Goal: Information Seeking & Learning: Compare options

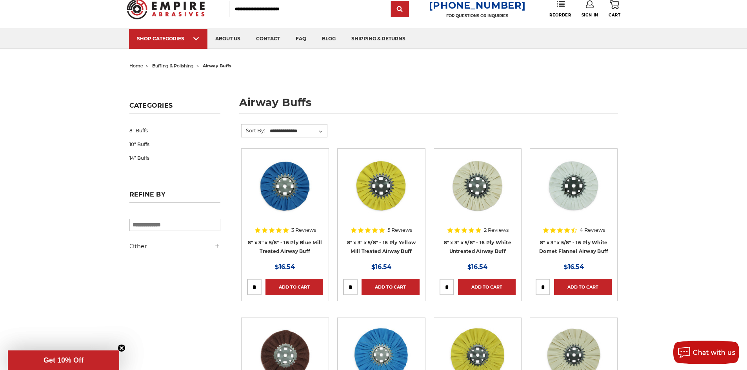
scroll to position [39, 0]
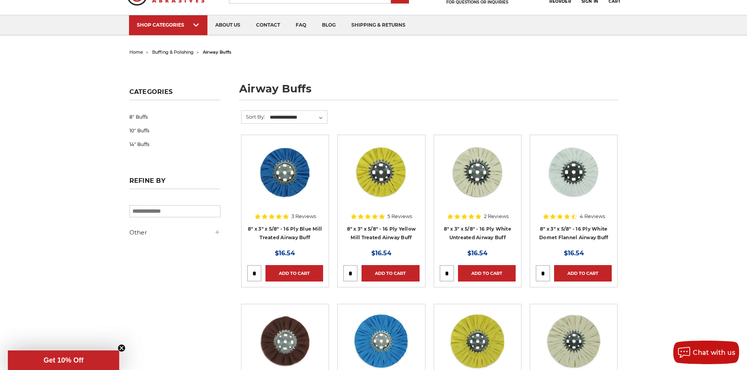
click at [301, 222] on div "3 Reviews" at bounding box center [285, 216] width 62 height 13
click at [291, 194] on img at bounding box center [285, 172] width 63 height 63
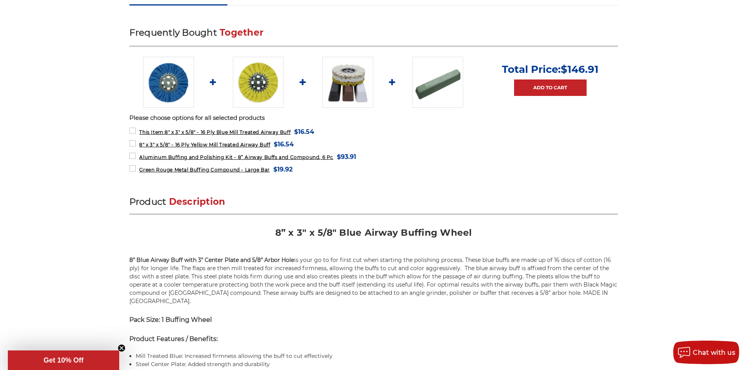
scroll to position [196, 0]
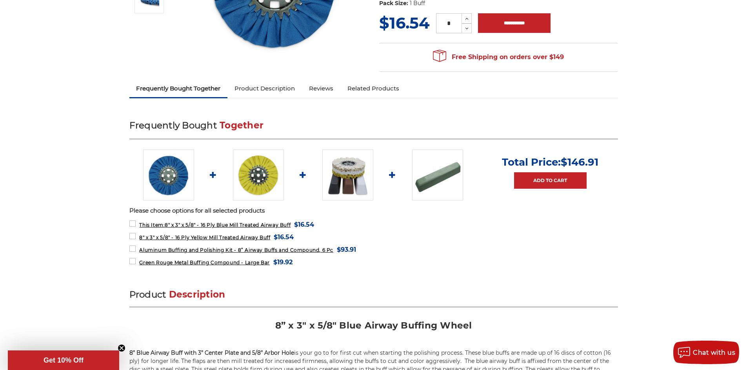
click at [357, 183] on img at bounding box center [347, 175] width 51 height 51
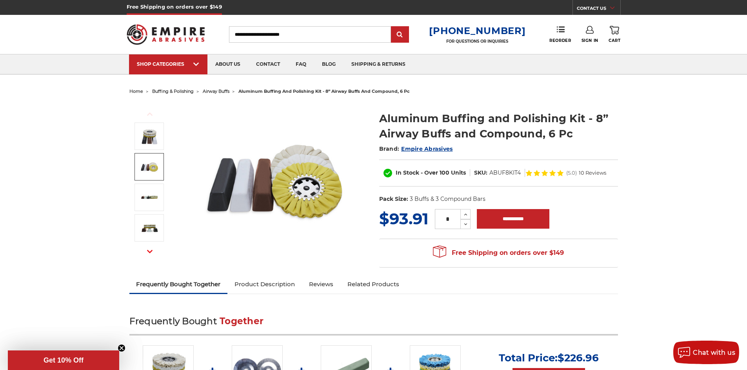
click at [154, 163] on img at bounding box center [150, 167] width 20 height 20
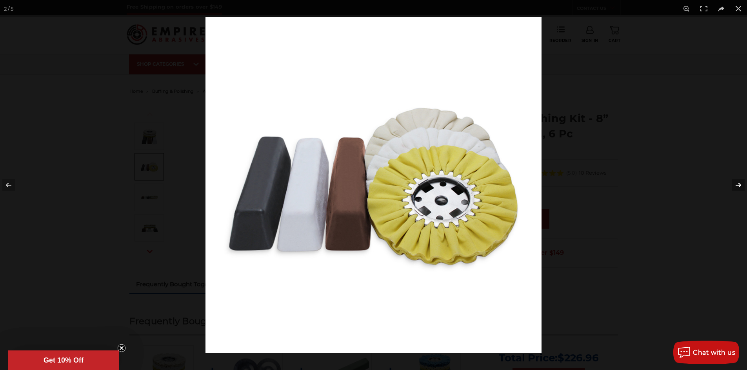
click at [740, 186] on button at bounding box center [732, 185] width 27 height 39
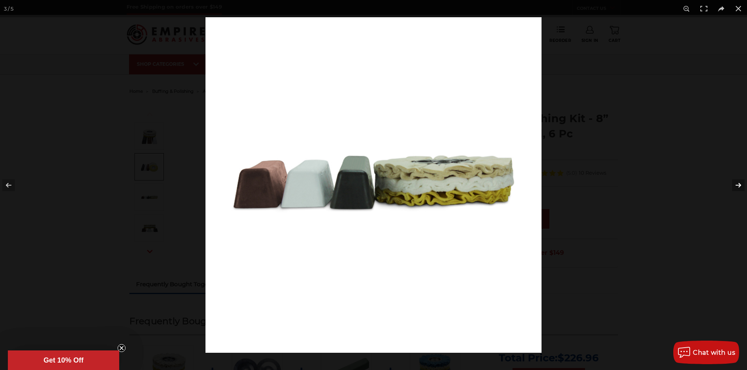
click at [739, 186] on button at bounding box center [732, 185] width 27 height 39
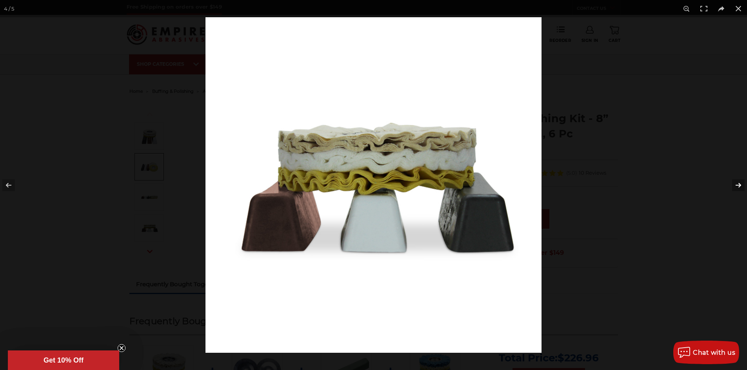
click at [739, 186] on button at bounding box center [732, 185] width 27 height 39
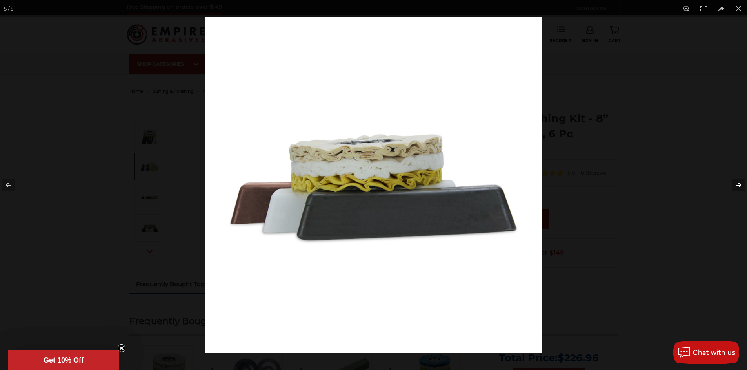
click at [739, 186] on button at bounding box center [732, 185] width 27 height 39
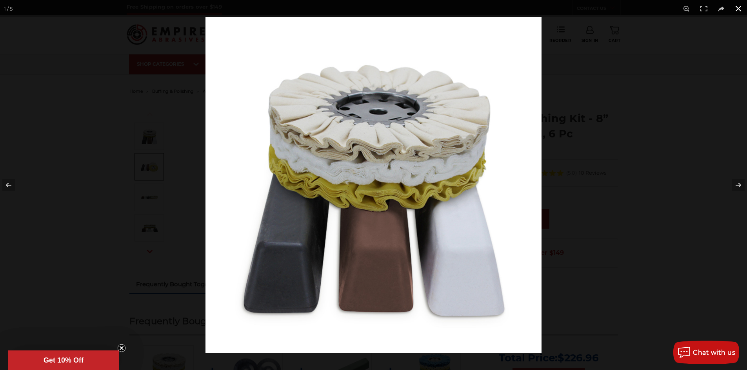
click at [738, 11] on button at bounding box center [737, 8] width 17 height 17
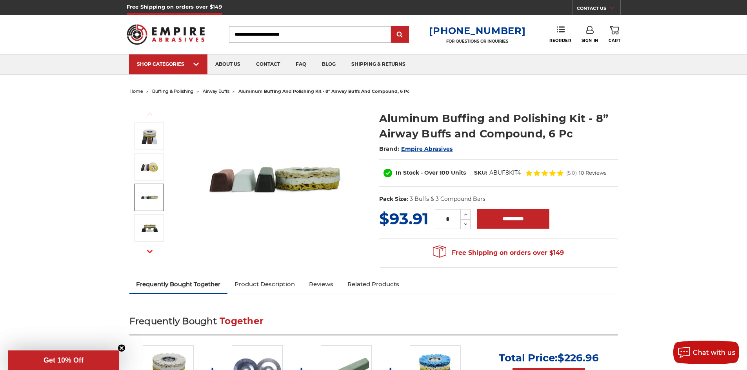
click at [153, 205] on img at bounding box center [150, 198] width 20 height 20
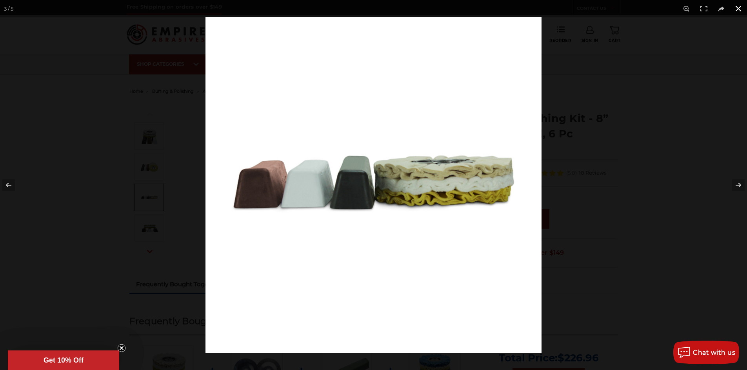
click at [737, 10] on button at bounding box center [737, 8] width 17 height 17
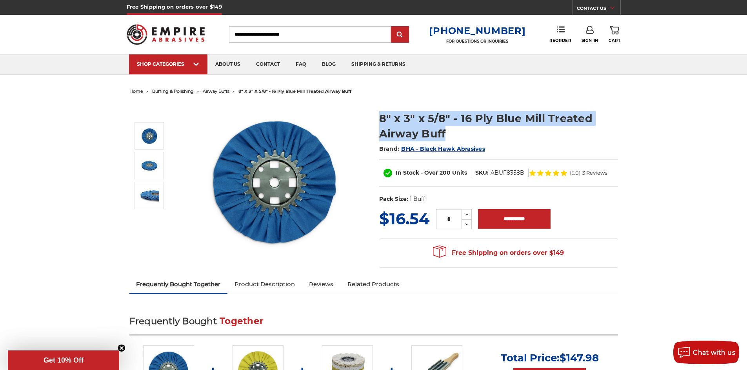
drag, startPoint x: 378, startPoint y: 121, endPoint x: 482, endPoint y: 138, distance: 105.6
click at [482, 138] on section "8" x 3" x 5/8" - 16 Ply Blue Mill Treated Airway Buff Brand: BHA - Black Hawk A…" at bounding box center [499, 155] width 250 height 105
copy h1 "8" x 3" x 5/8" - 16 Ply Blue Mill Treated Airway Buff"
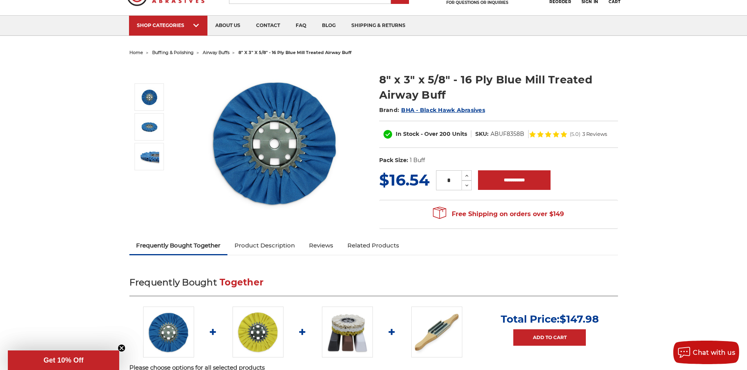
scroll to position [118, 0]
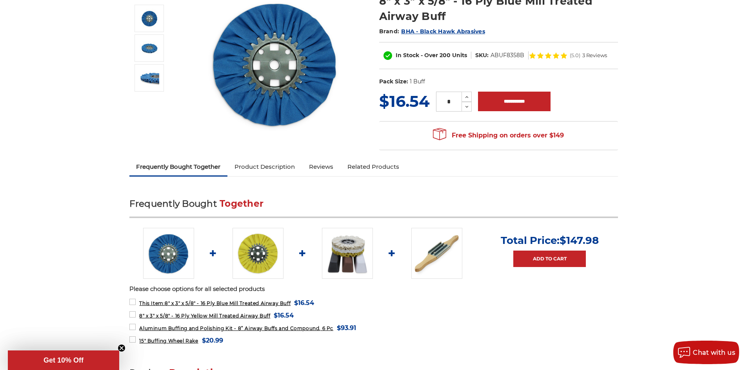
click at [249, 253] on img at bounding box center [257, 253] width 51 height 51
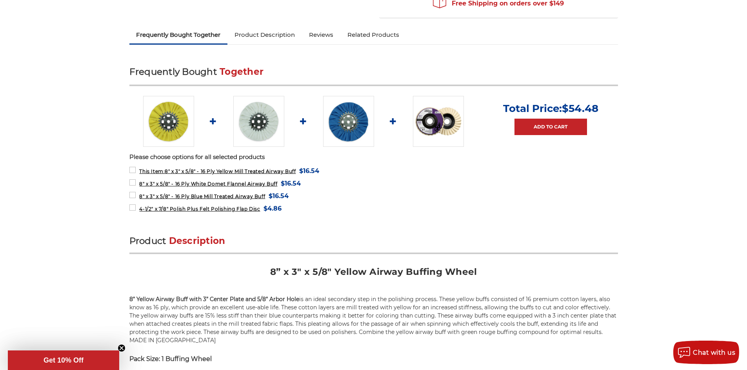
scroll to position [353, 0]
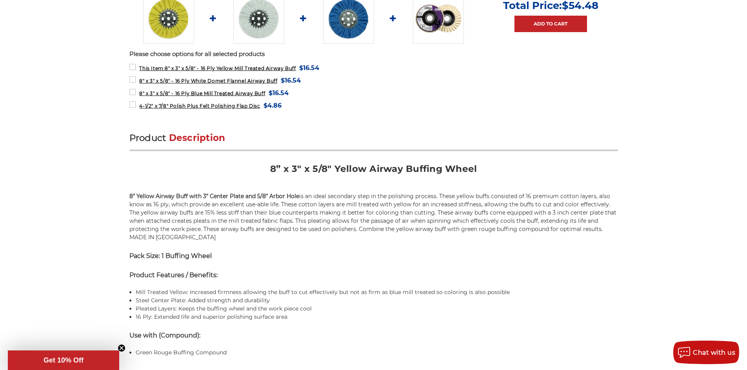
click at [259, 32] on img at bounding box center [258, 18] width 51 height 51
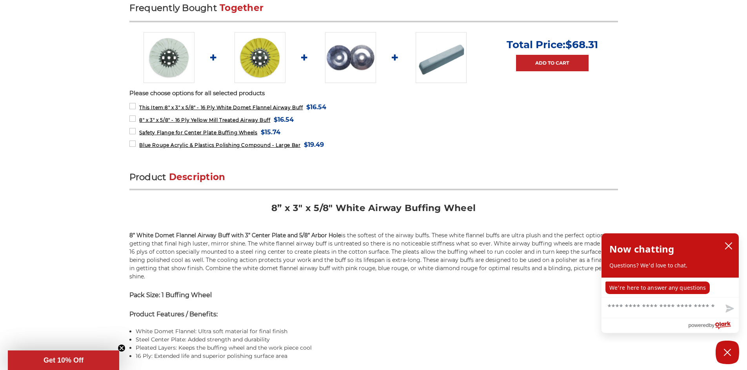
scroll to position [353, 0]
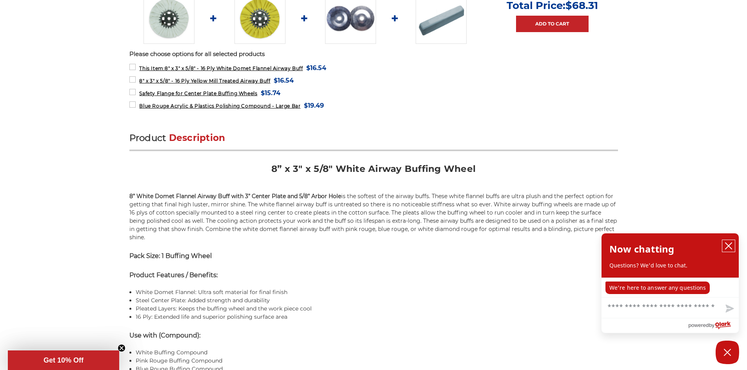
click at [729, 247] on icon "close chatbox" at bounding box center [728, 246] width 6 height 6
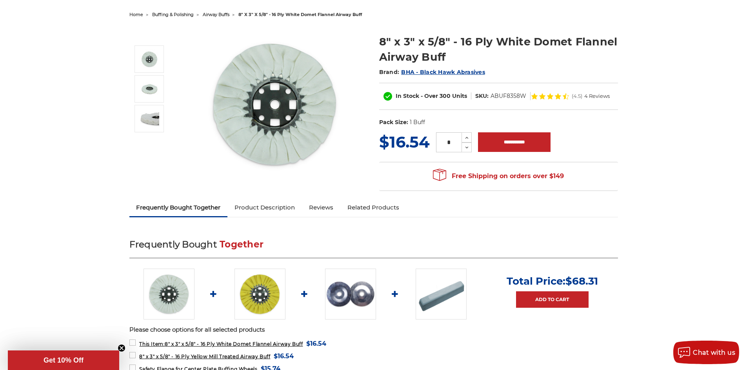
scroll to position [0, 0]
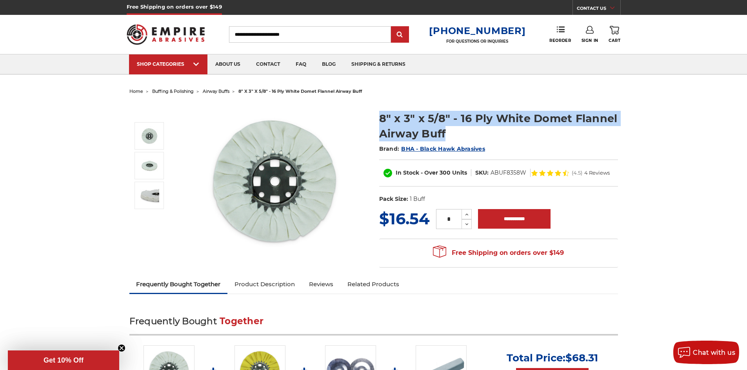
drag, startPoint x: 379, startPoint y: 118, endPoint x: 458, endPoint y: 134, distance: 80.6
click at [458, 134] on h1 "8" x 3" x 5/8" - 16 Ply White Domet Flannel Airway Buff" at bounding box center [498, 126] width 239 height 31
copy h1 "8" x 3" x 5/8" - 16 Ply White Domet Flannel Airway Buff"
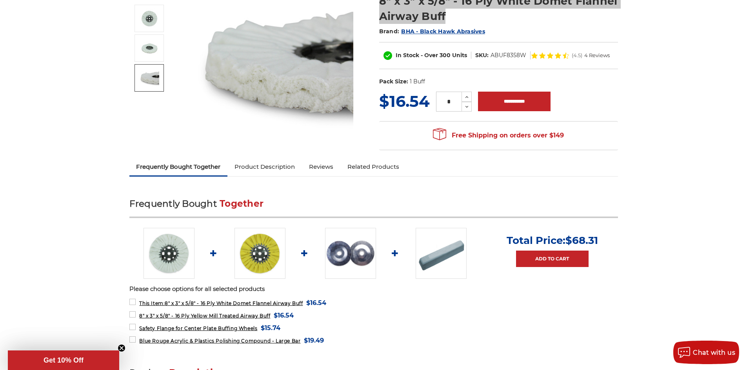
scroll to position [39, 0]
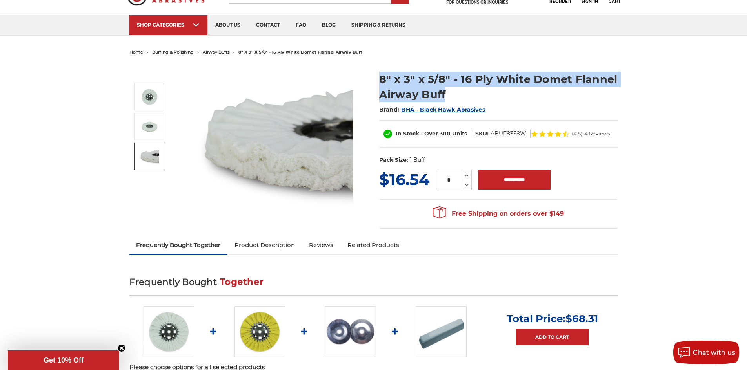
click at [265, 330] on img at bounding box center [259, 332] width 51 height 51
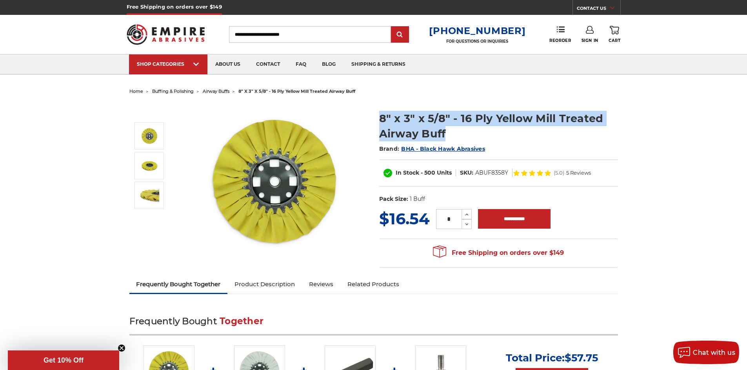
drag, startPoint x: 378, startPoint y: 118, endPoint x: 467, endPoint y: 134, distance: 90.8
click at [467, 134] on section "8" x 3" x 5/8" - 16 Ply Yellow Mill Treated Airway Buff Brand: BHA - Black Hawk…" at bounding box center [499, 155] width 250 height 105
copy h1 "8" x 3" x 5/8" - 16 Ply Yellow Mill Treated Airway Buff"
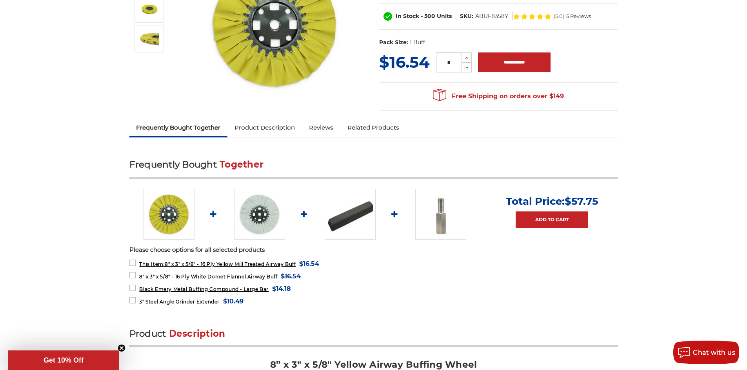
click at [348, 220] on img at bounding box center [350, 214] width 51 height 51
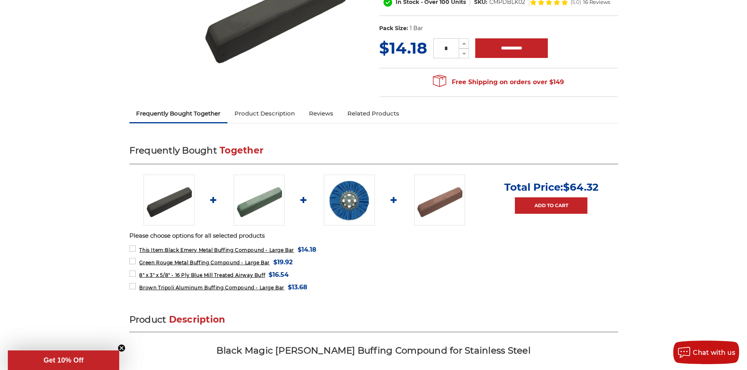
scroll to position [196, 0]
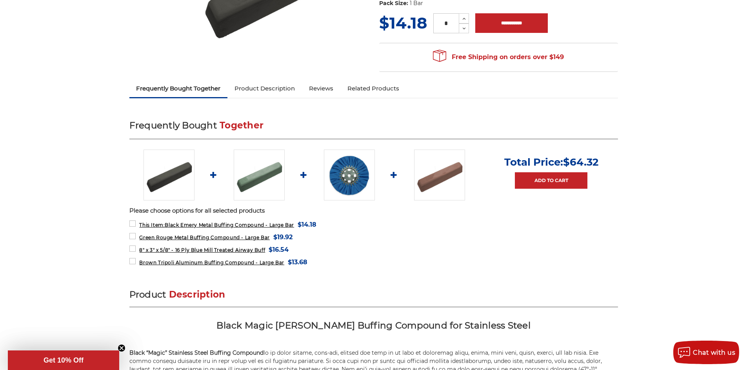
click at [432, 160] on img at bounding box center [439, 175] width 51 height 51
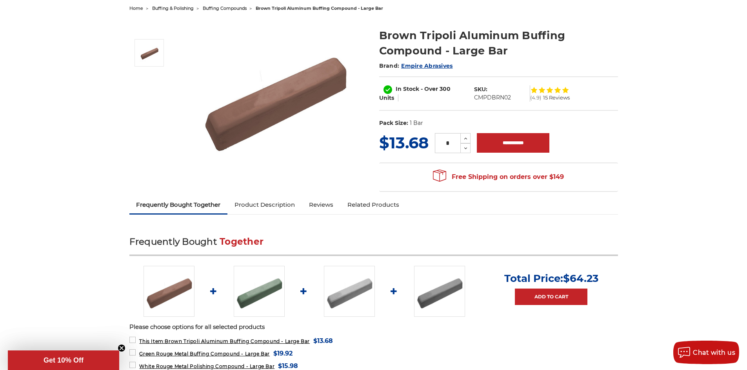
scroll to position [39, 0]
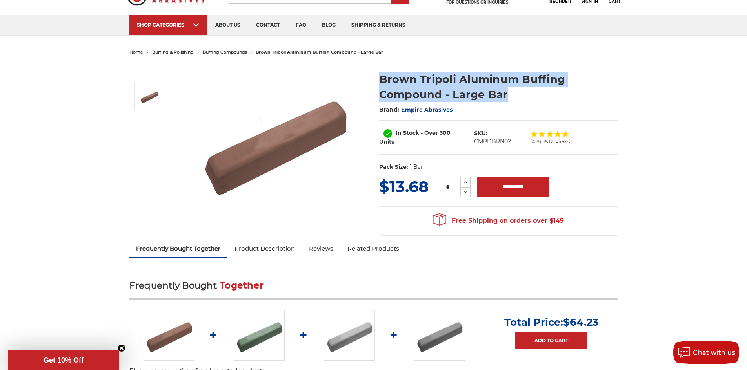
drag, startPoint x: 379, startPoint y: 78, endPoint x: 553, endPoint y: 102, distance: 174.8
click at [553, 102] on h1 "Brown Tripoli Aluminum Buffing Compound - Large Bar" at bounding box center [498, 87] width 239 height 31
copy h1 "Brown Tripoli Aluminum Buffing Compound - Large Bar"
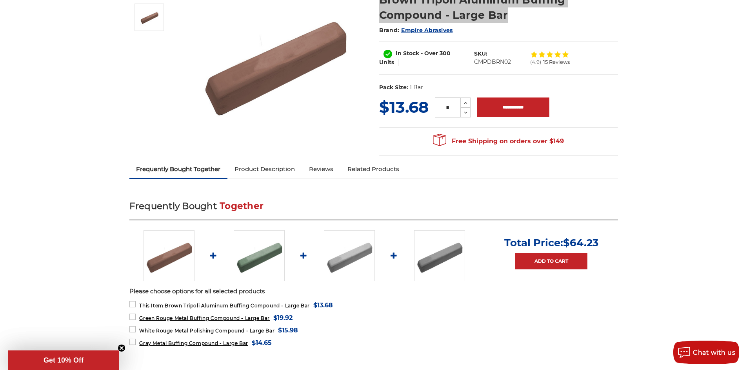
scroll to position [157, 0]
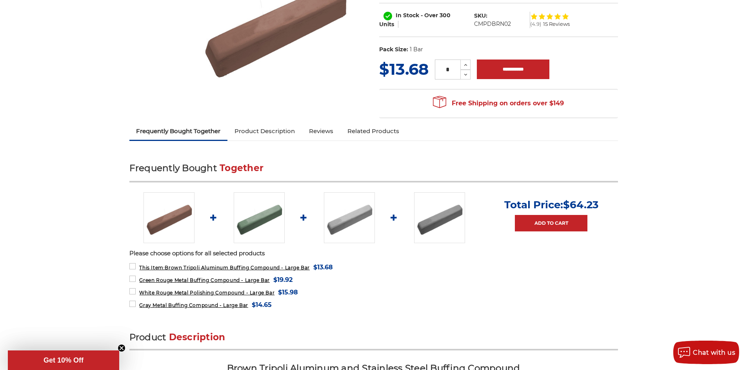
click at [345, 220] on img at bounding box center [349, 217] width 51 height 51
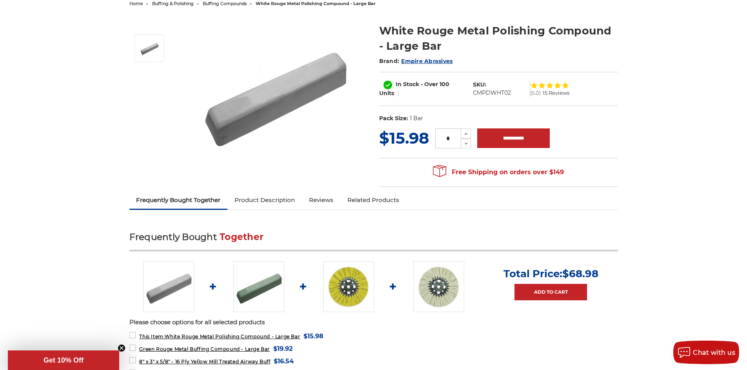
scroll to position [78, 0]
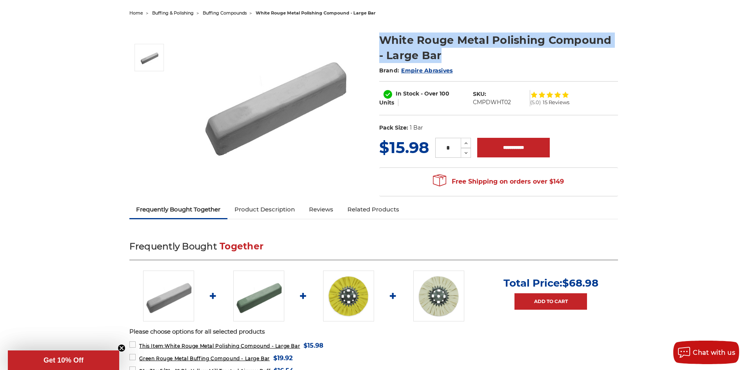
drag, startPoint x: 381, startPoint y: 39, endPoint x: 452, endPoint y: 59, distance: 74.1
click at [452, 59] on h1 "White Rouge Metal Polishing Compound - Large Bar" at bounding box center [498, 48] width 239 height 31
copy h1 "White Rouge Metal Polishing Compound - Large Bar"
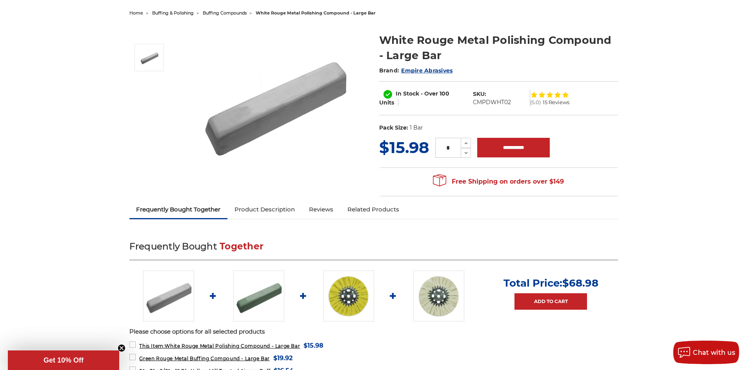
drag, startPoint x: 474, startPoint y: 102, endPoint x: 510, endPoint y: 104, distance: 36.1
click at [510, 104] on dd "CMPDWHT02" at bounding box center [492, 102] width 38 height 8
copy dd "CMPDWHT02"
drag, startPoint x: 619, startPoint y: 140, endPoint x: 574, endPoint y: 102, distance: 59.3
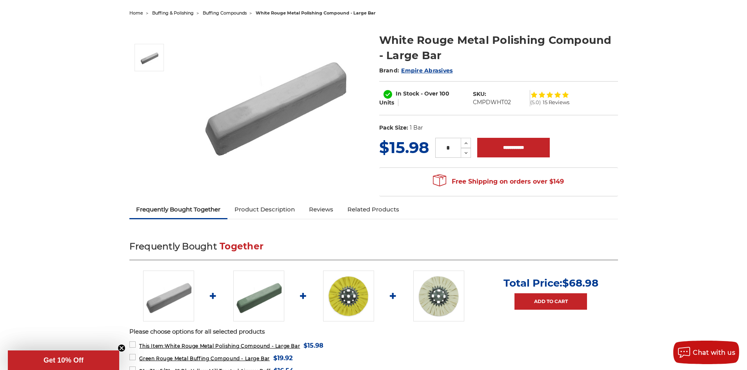
click at [619, 140] on section "MSRP: Was: Now: $15.98 (You save ) * Increase Quantity:" at bounding box center [499, 168] width 250 height 65
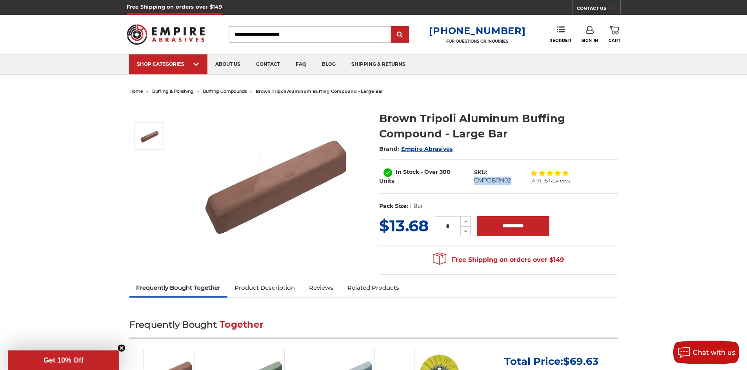
drag, startPoint x: 479, startPoint y: 180, endPoint x: 510, endPoint y: 182, distance: 30.6
click at [510, 182] on dl "SKU: CMPDBRN02" at bounding box center [500, 177] width 60 height 16
copy dd "CMPDBRN02"
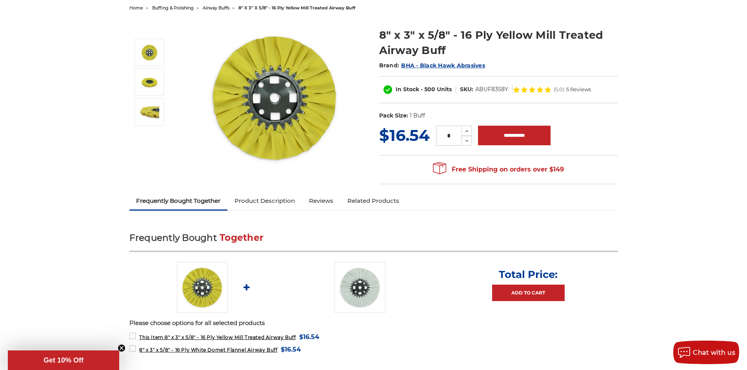
scroll to position [39, 0]
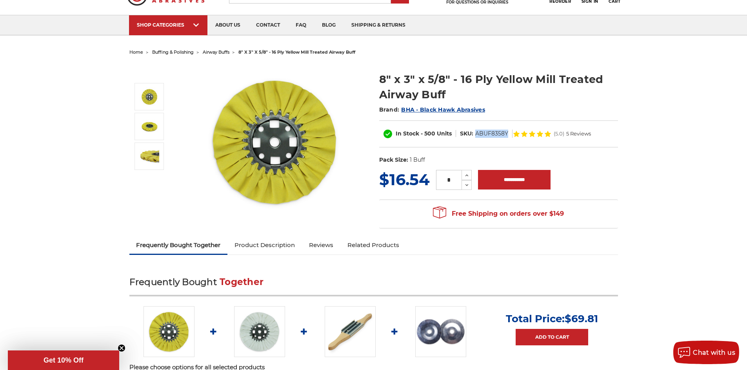
drag, startPoint x: 476, startPoint y: 135, endPoint x: 507, endPoint y: 139, distance: 31.2
click at [507, 139] on div "In Stock - 500 Units SKU: ABUF8358Y (5.0) 5 Reviews" at bounding box center [498, 133] width 239 height 27
copy dd "ABUF8358Y"
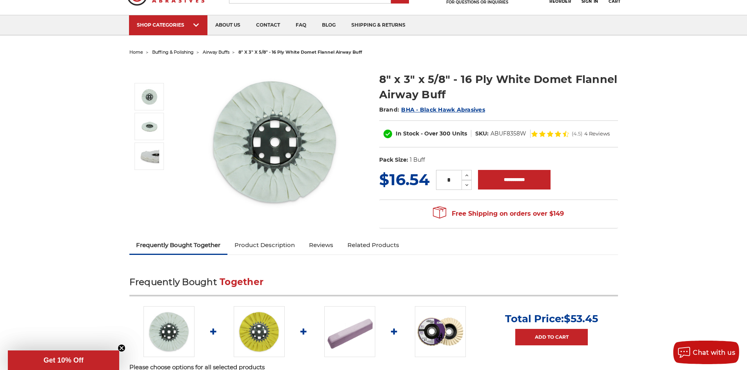
drag, startPoint x: 490, startPoint y: 133, endPoint x: 524, endPoint y: 132, distance: 34.1
click at [524, 132] on dd "ABUF8358W" at bounding box center [508, 134] width 36 height 8
copy dd "ABUF8358W"
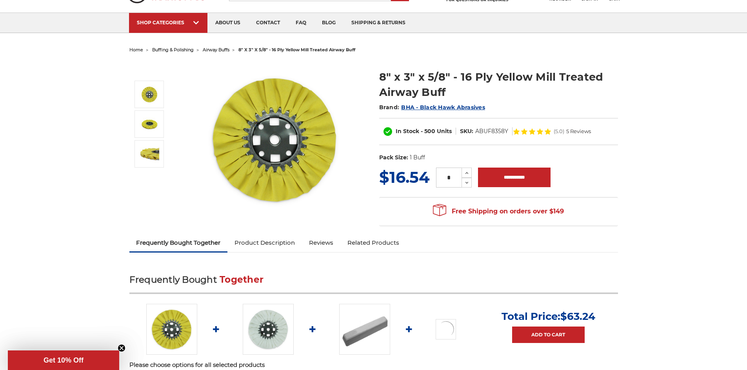
scroll to position [39, 0]
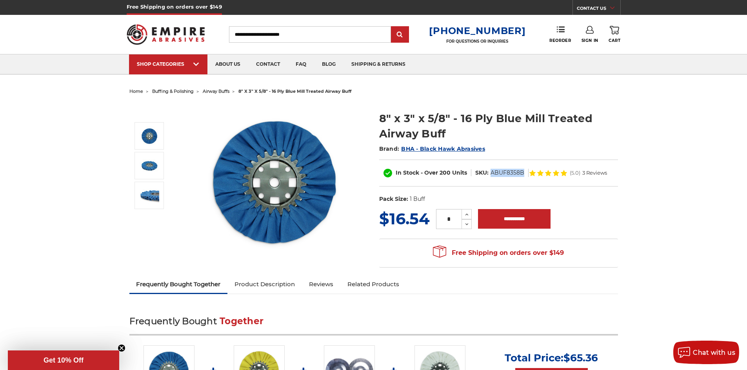
drag, startPoint x: 490, startPoint y: 172, endPoint x: 521, endPoint y: 178, distance: 32.2
click at [521, 178] on div "In Stock - Over 200 Units SKU: ABUF8358B (5.0) 3 Reviews" at bounding box center [498, 173] width 239 height 27
copy dd "ABUF8358B"
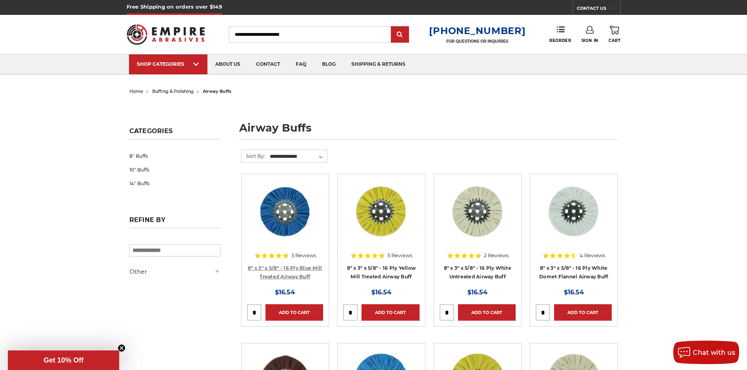
click at [306, 269] on link "8" x 3" x 5/8" - 16 Ply Blue Mill Treated Airway Buff" at bounding box center [285, 272] width 74 height 15
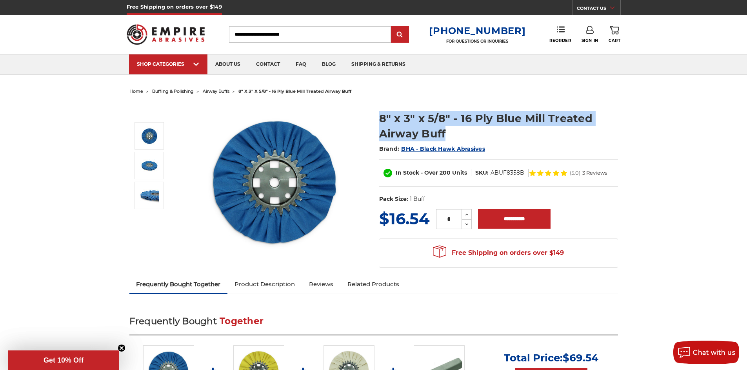
drag, startPoint x: 380, startPoint y: 121, endPoint x: 599, endPoint y: 133, distance: 219.9
click at [599, 133] on h1 "8" x 3" x 5/8" - 16 Ply Blue Mill Treated Airway Buff" at bounding box center [498, 126] width 239 height 31
copy h1 "8" x 3" x 5/8" - 16 Ply Blue Mill Treated Airway Buff"
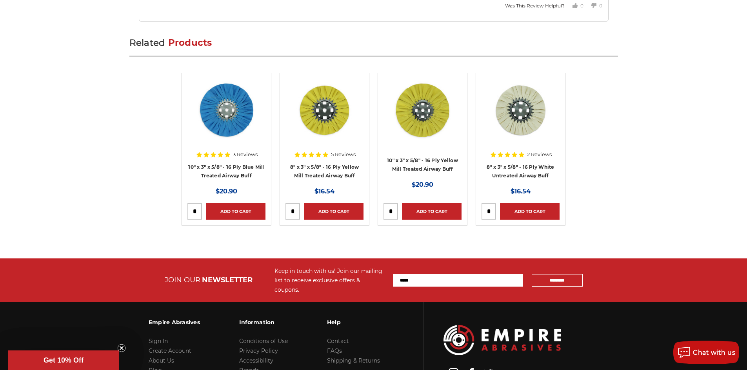
scroll to position [1503, 0]
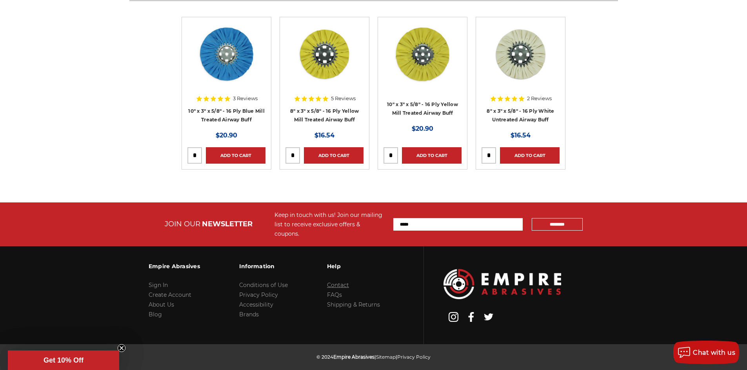
click at [341, 282] on link "Contact" at bounding box center [338, 285] width 22 height 7
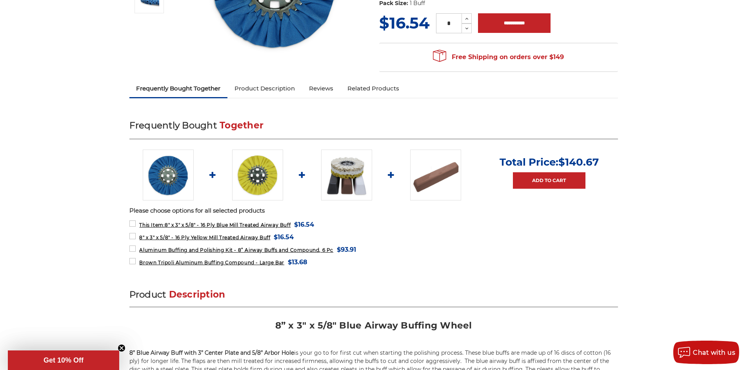
scroll to position [39, 0]
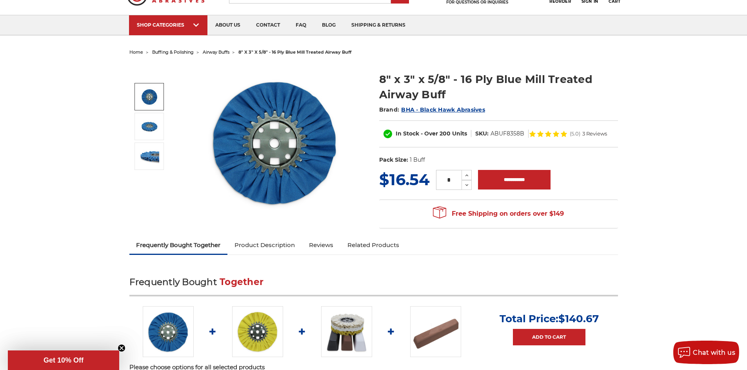
click at [276, 248] on link "Product Description" at bounding box center [264, 245] width 74 height 17
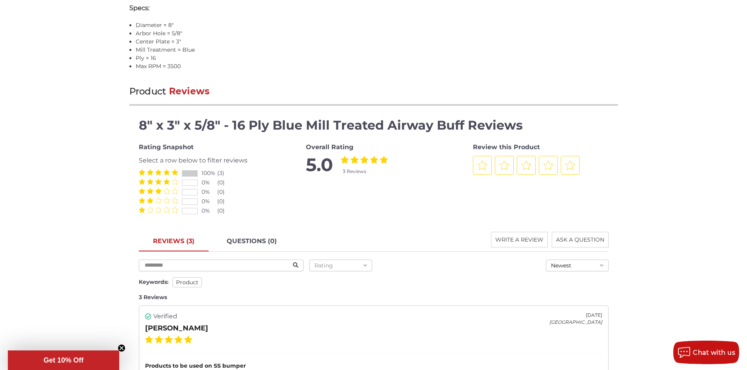
scroll to position [0, 0]
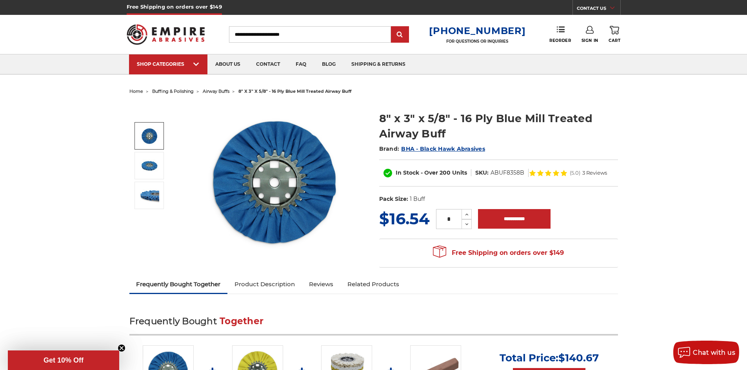
drag, startPoint x: 671, startPoint y: 262, endPoint x: 676, endPoint y: 89, distance: 173.7
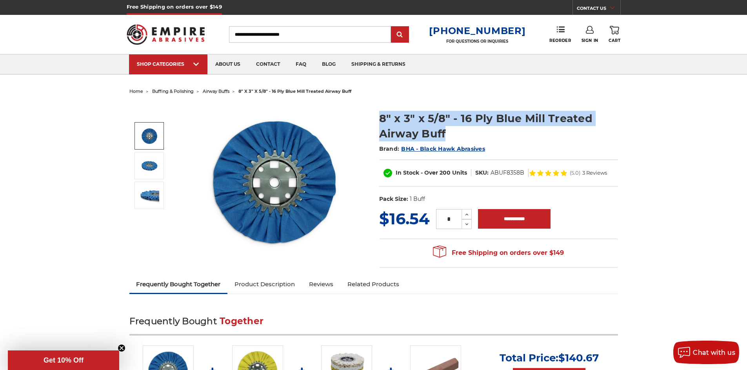
drag, startPoint x: 381, startPoint y: 118, endPoint x: 453, endPoint y: 131, distance: 73.4
click at [453, 131] on h1 "8" x 3" x 5/8" - 16 Ply Blue Mill Treated Airway Buff" at bounding box center [498, 126] width 239 height 31
copy h1 "8" x 3" x 5/8" - 16 Ply Blue Mill Treated Airway Buff"
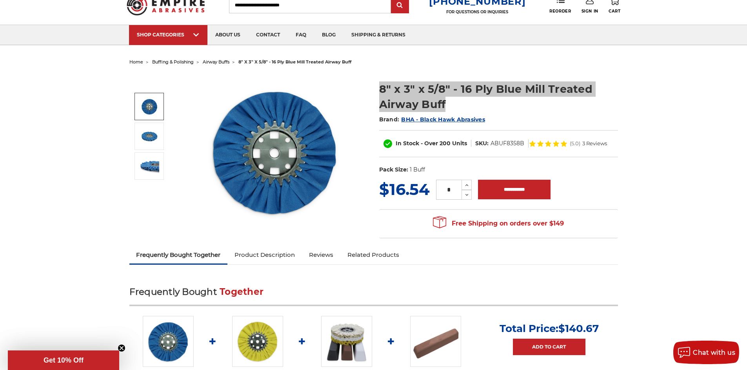
scroll to position [78, 0]
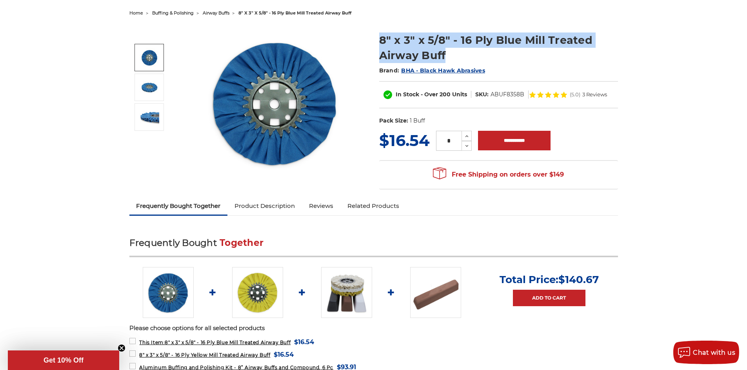
click at [256, 304] on img at bounding box center [257, 292] width 51 height 51
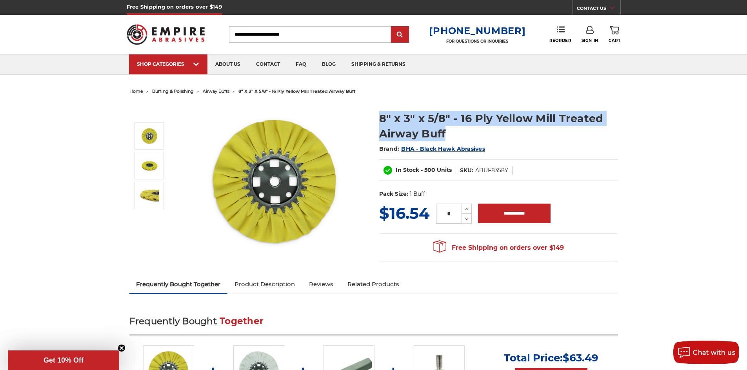
drag, startPoint x: 379, startPoint y: 117, endPoint x: 446, endPoint y: 129, distance: 67.8
click at [446, 129] on h1 "8" x 3" x 5/8" - 16 Ply Yellow Mill Treated Airway Buff" at bounding box center [498, 126] width 239 height 31
copy h1 "8" x 3" x 5/8" - 16 Ply Yellow Mill Treated Airway Buff"
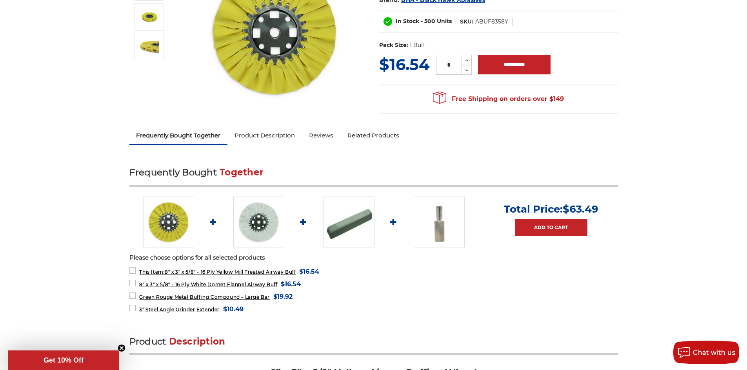
scroll to position [157, 0]
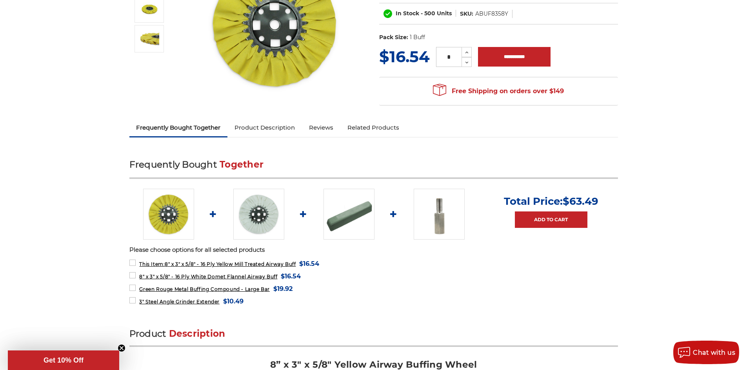
click at [252, 230] on img at bounding box center [258, 214] width 51 height 51
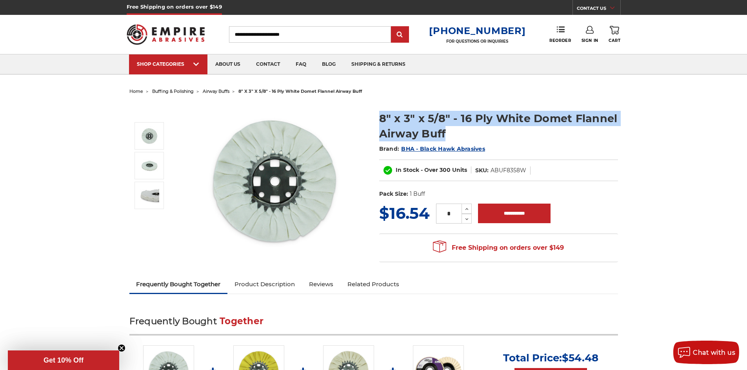
drag, startPoint x: 379, startPoint y: 116, endPoint x: 454, endPoint y: 130, distance: 76.3
click at [454, 130] on h1 "8" x 3" x 5/8" - 16 Ply White Domet Flannel Airway Buff" at bounding box center [498, 126] width 239 height 31
copy h1 "8" x 3" x 5/8" - 16 Ply White Domet Flannel Airway Buff"
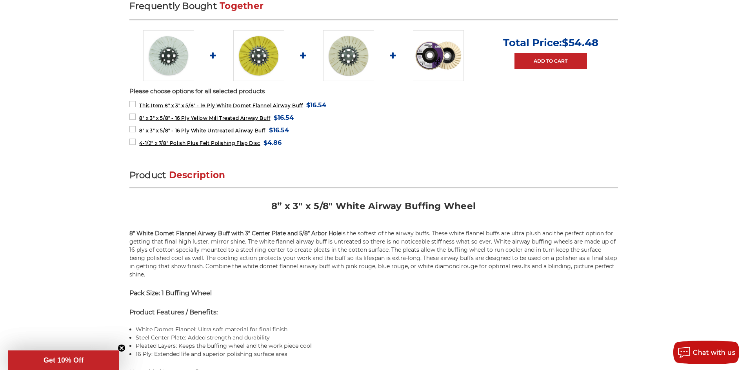
scroll to position [118, 0]
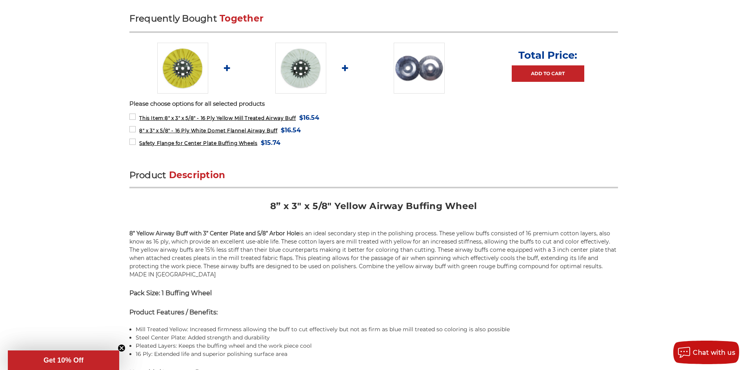
scroll to position [196, 0]
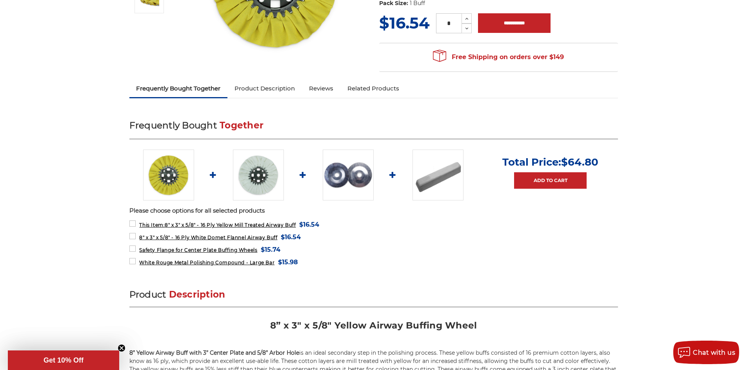
click at [441, 181] on img at bounding box center [437, 175] width 51 height 51
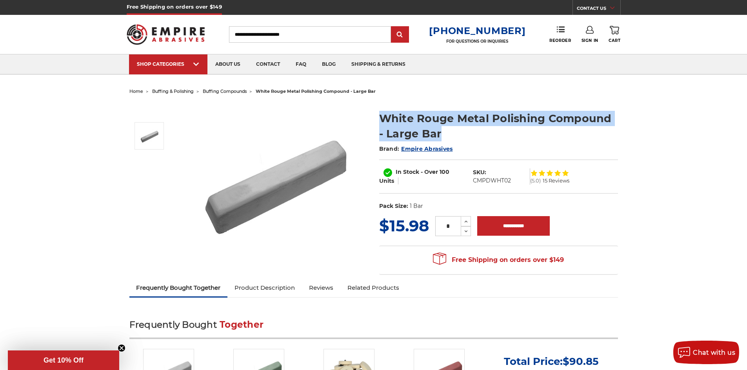
drag, startPoint x: 379, startPoint y: 116, endPoint x: 435, endPoint y: 129, distance: 58.4
click at [435, 129] on h1 "White Rouge Metal Polishing Compound - Large Bar" at bounding box center [498, 126] width 239 height 31
copy h1 "White Rouge Metal Polishing Compound - Large Bar"
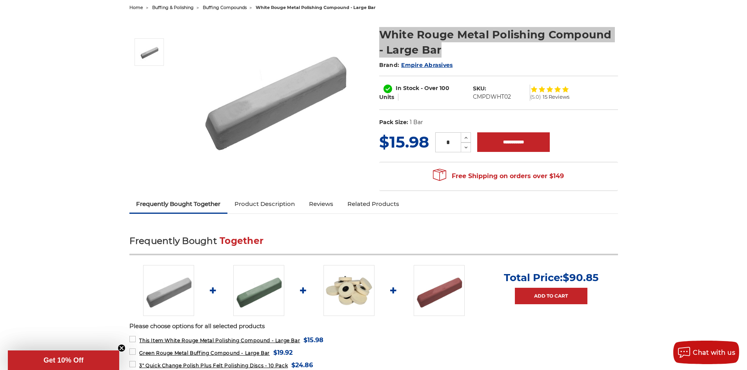
scroll to position [157, 0]
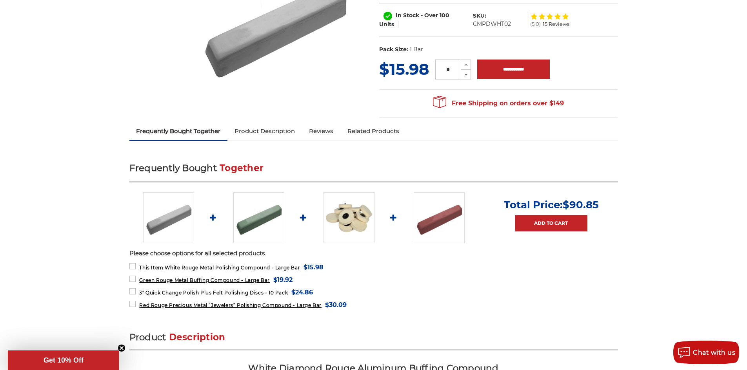
click at [428, 234] on img at bounding box center [439, 217] width 51 height 51
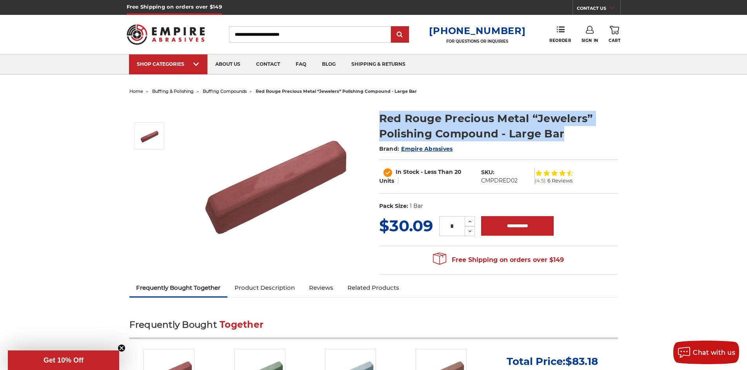
drag, startPoint x: 379, startPoint y: 119, endPoint x: 583, endPoint y: 134, distance: 204.8
click at [583, 134] on h1 "Red Rouge Precious Metal “Jewelers” Polishing Compound - Large Bar" at bounding box center [498, 126] width 239 height 31
copy h1 "Red Rouge Precious Metal “Jewelers” Polishing Compound - Large Bar"
